Goal: Check status: Check status

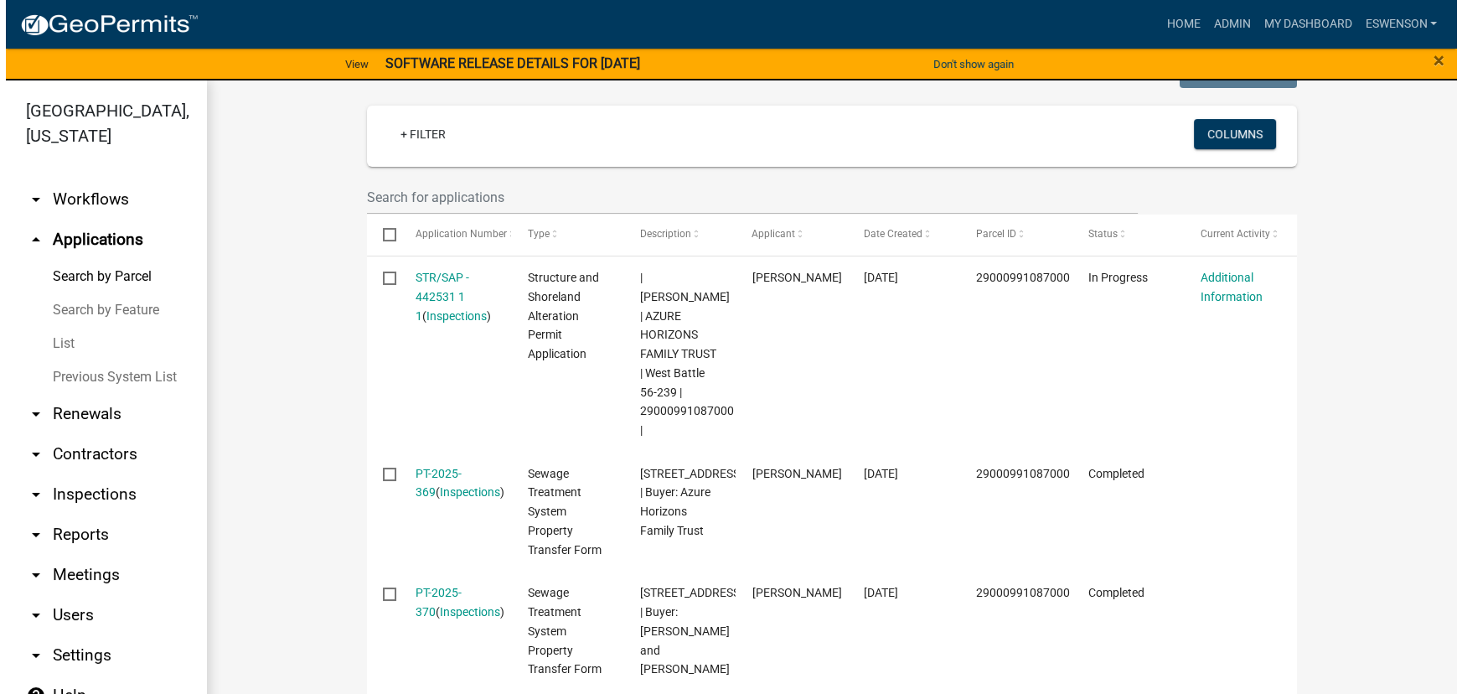
scroll to position [457, 0]
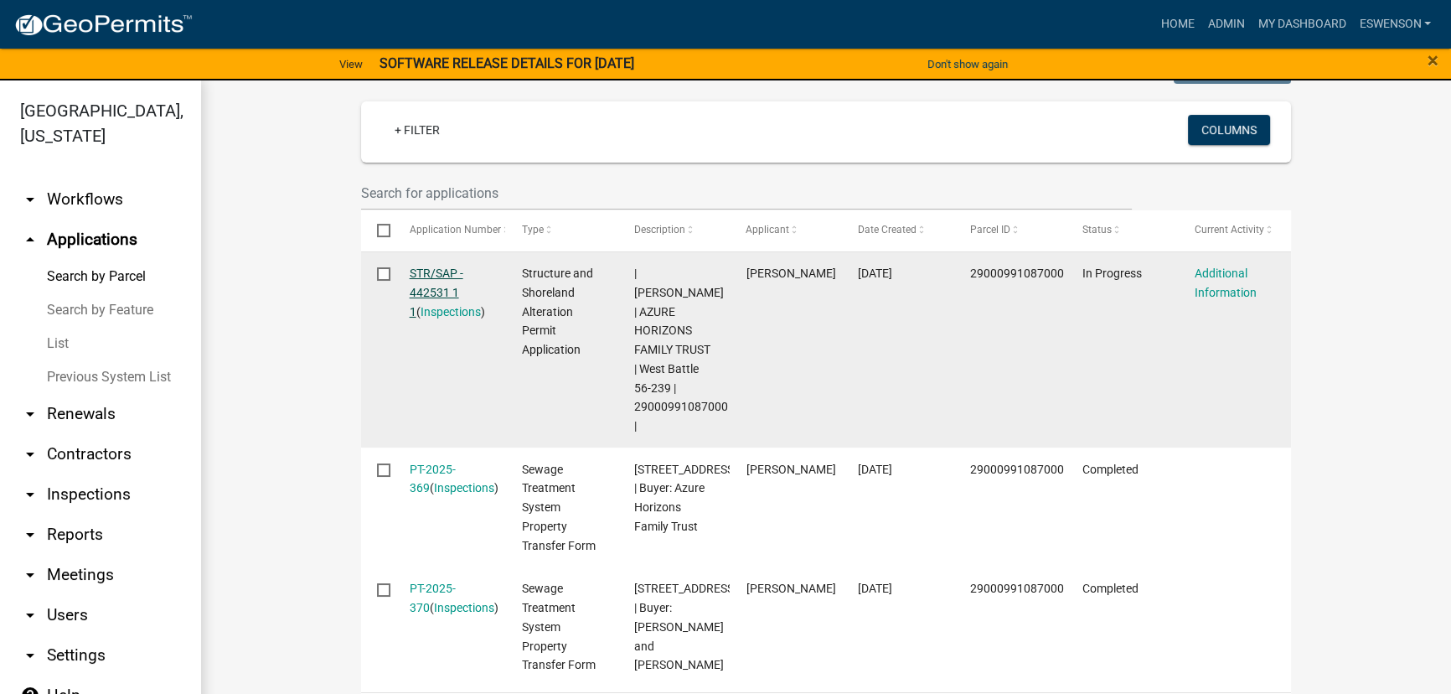
click at [431, 290] on link "STR/SAP - 442531 1 1" at bounding box center [437, 292] width 54 height 52
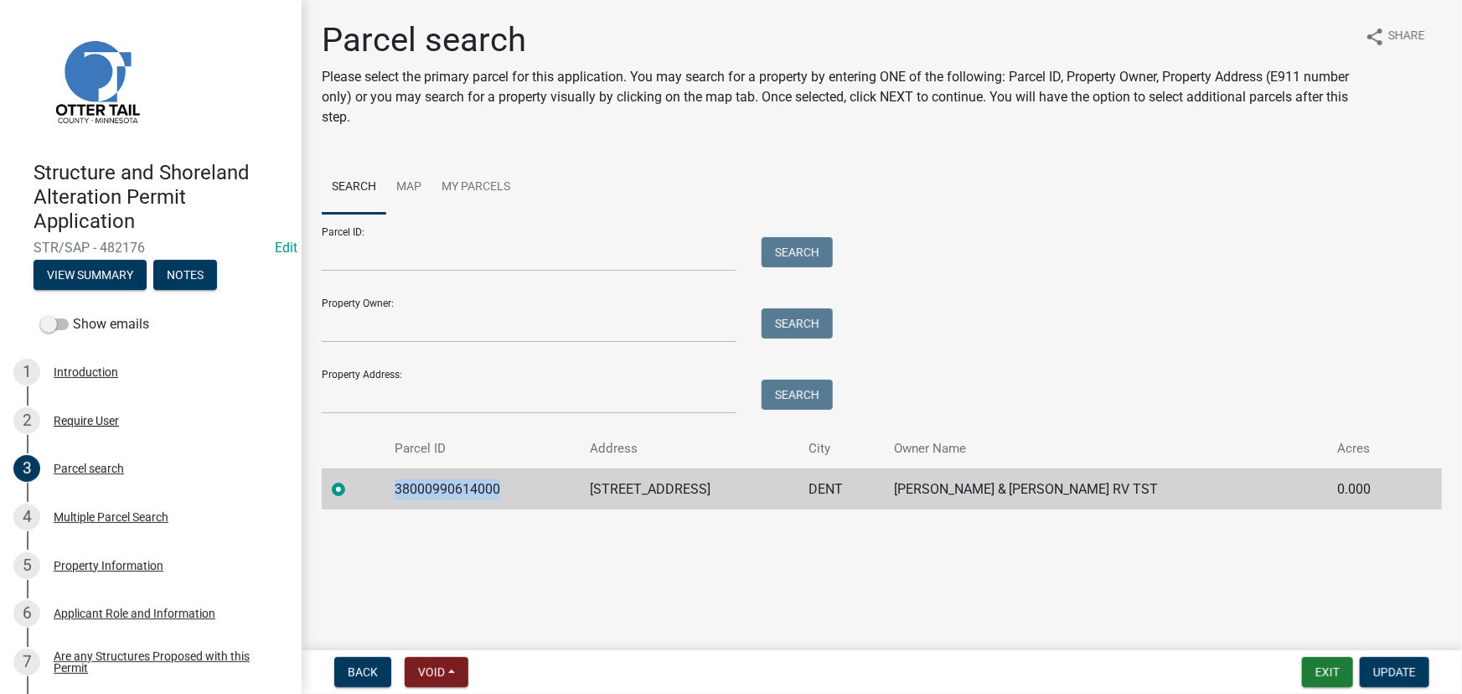
scroll to position [683, 0]
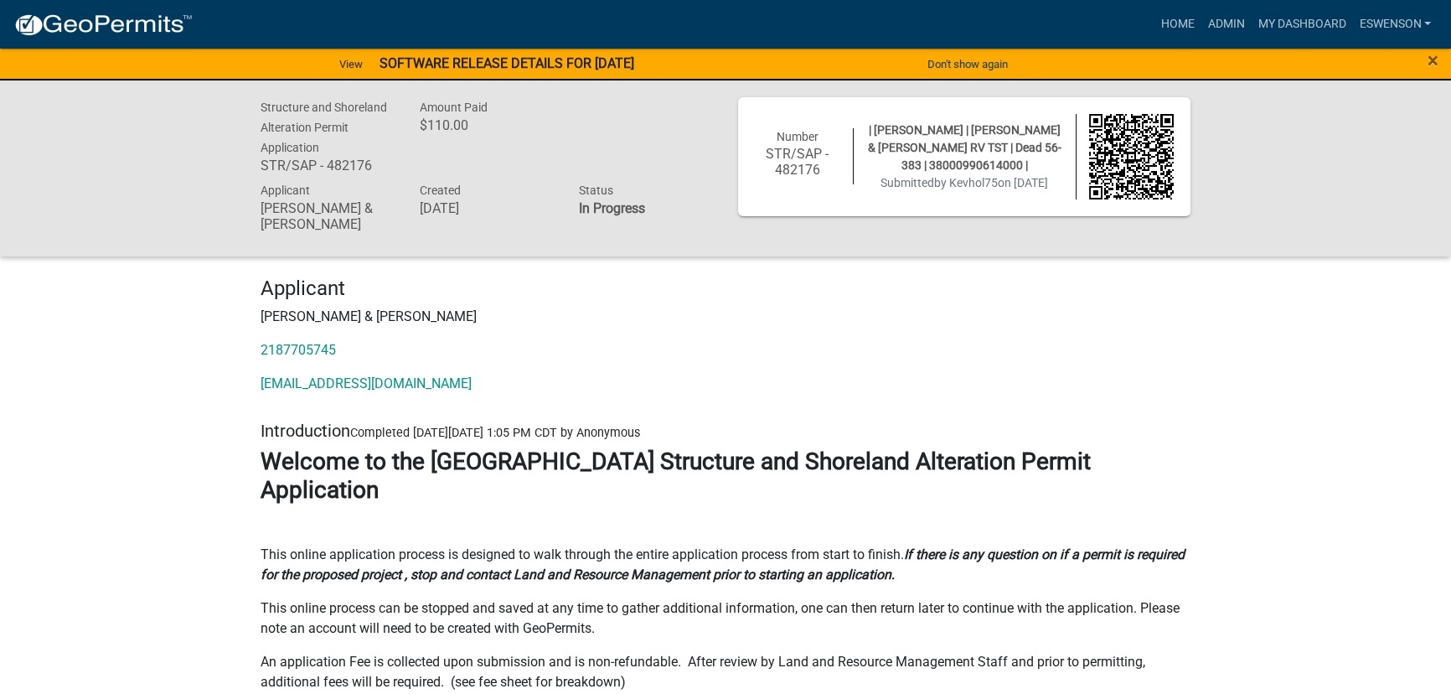
click at [142, 13] on img at bounding box center [102, 25] width 179 height 25
